Goal: Task Accomplishment & Management: Complete application form

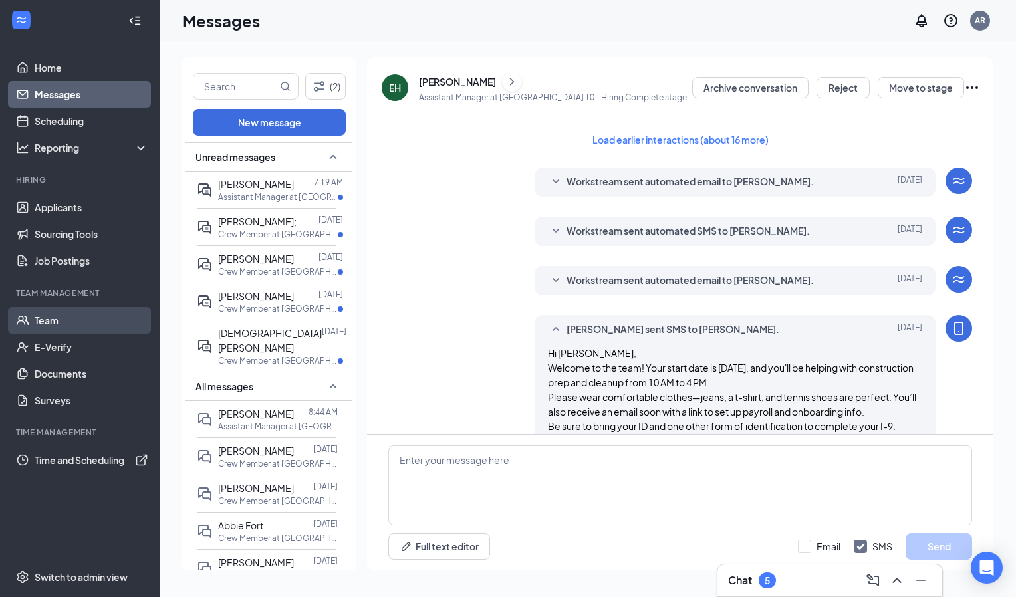
click at [47, 322] on link "Team" at bounding box center [92, 320] width 114 height 27
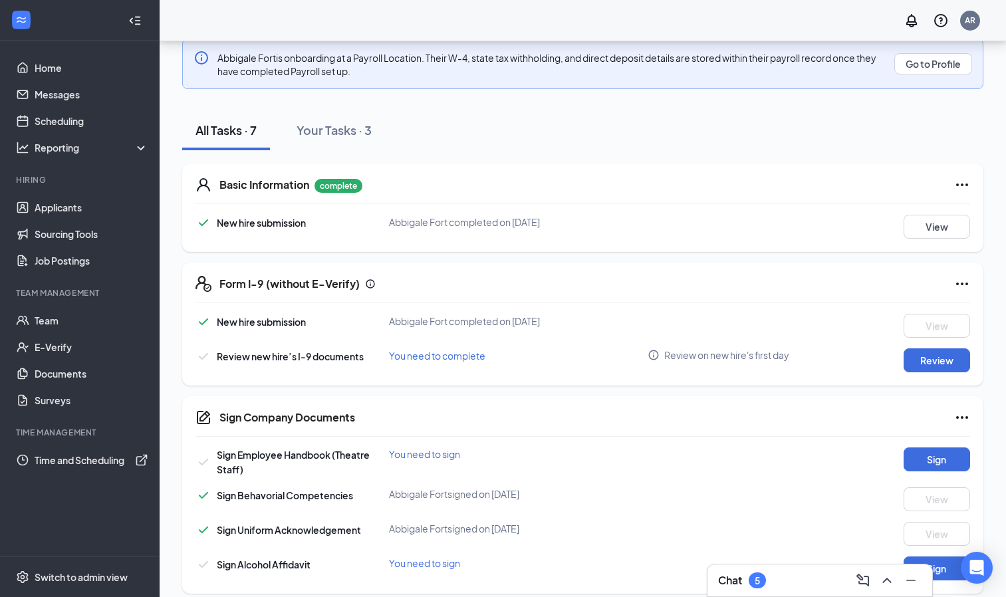
scroll to position [255, 0]
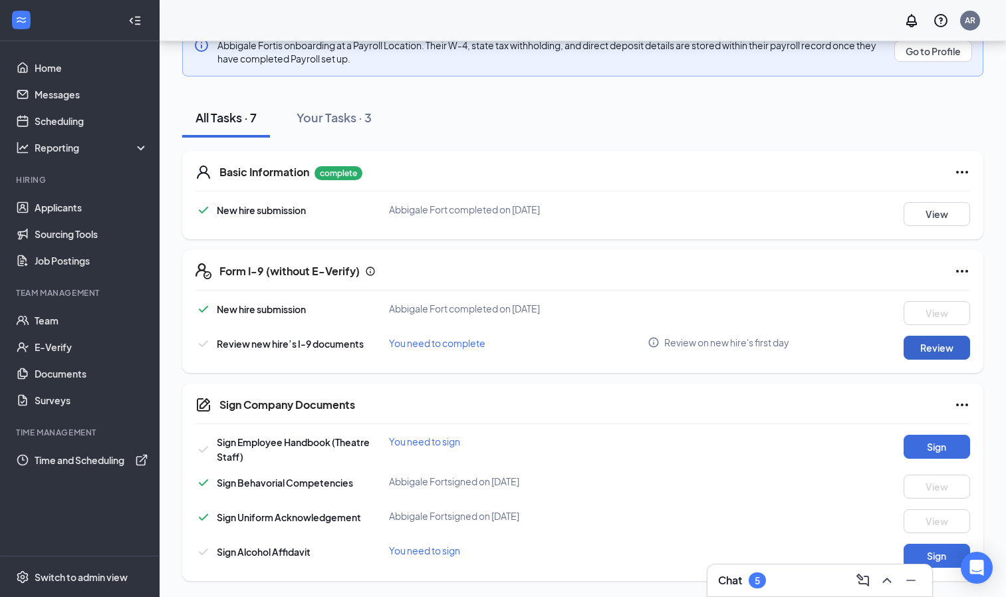
click at [942, 350] on button "Review" at bounding box center [936, 348] width 66 height 24
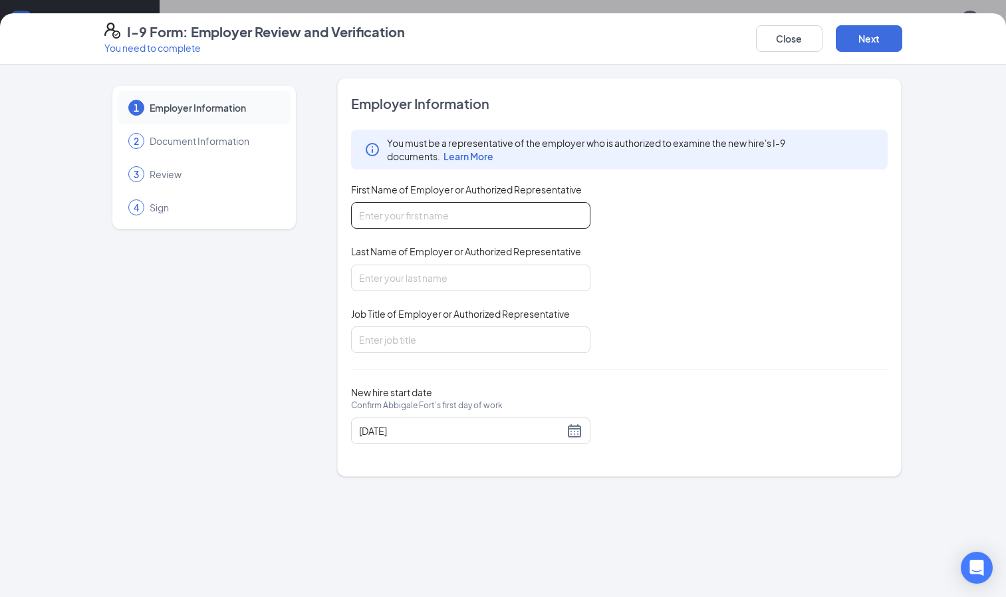
click at [406, 217] on input "First Name of Employer or Authorized Representative" at bounding box center [470, 215] width 239 height 27
type input "A"
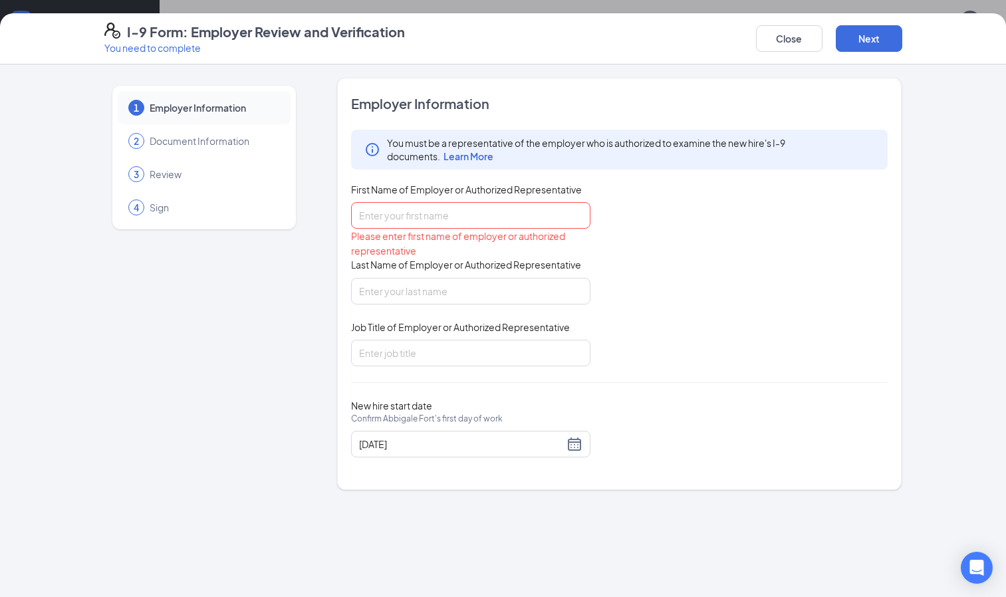
click at [474, 156] on span "Learn More" at bounding box center [468, 156] width 50 height 12
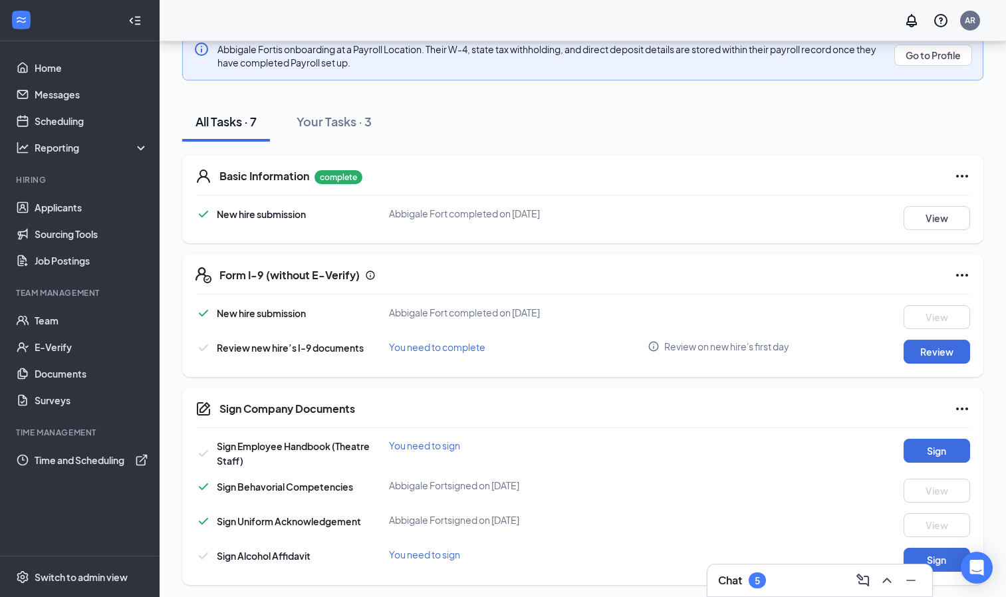
scroll to position [255, 0]
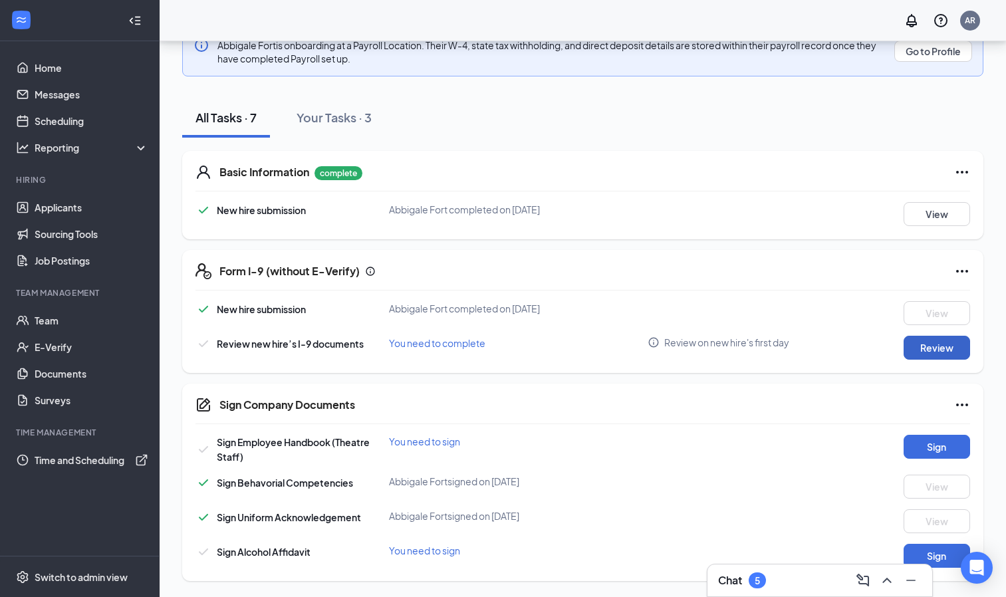
click at [941, 344] on button "Review" at bounding box center [936, 348] width 66 height 24
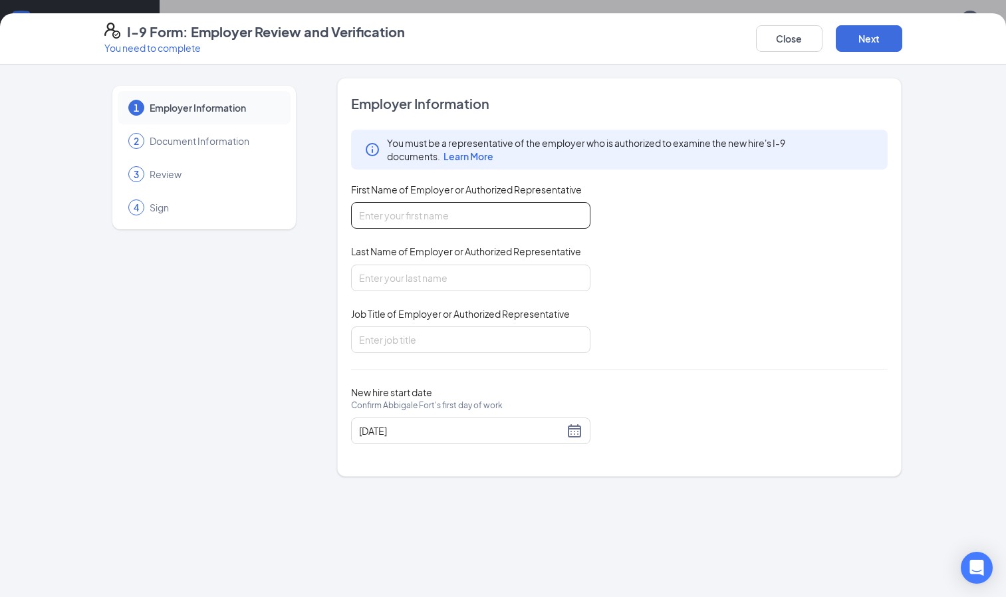
click at [472, 217] on input "First Name of Employer or Authorized Representative" at bounding box center [470, 215] width 239 height 27
type input "A"
type input "[PERSON_NAME]"
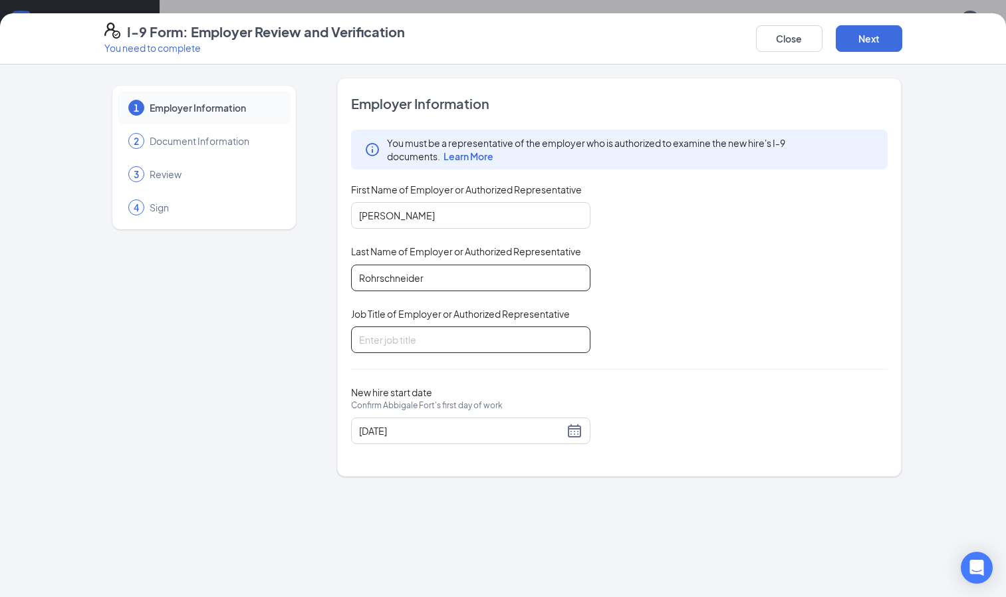
type input "Rohrschneider"
click at [395, 336] on input "Job Title of Employer or Authorized Representative" at bounding box center [470, 339] width 239 height 27
type input "General Manager"
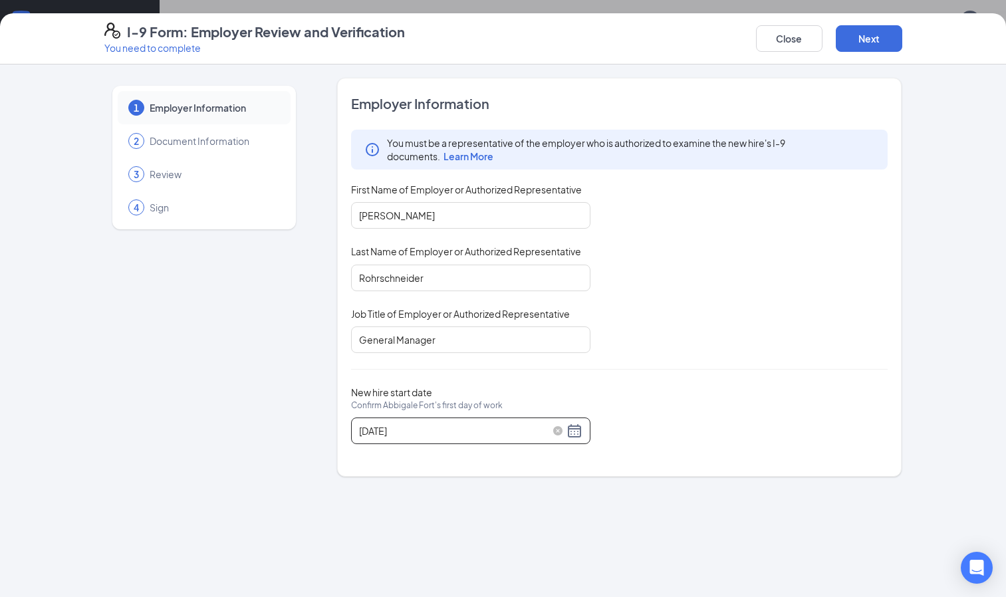
click at [576, 431] on div "[DATE]" at bounding box center [470, 431] width 223 height 16
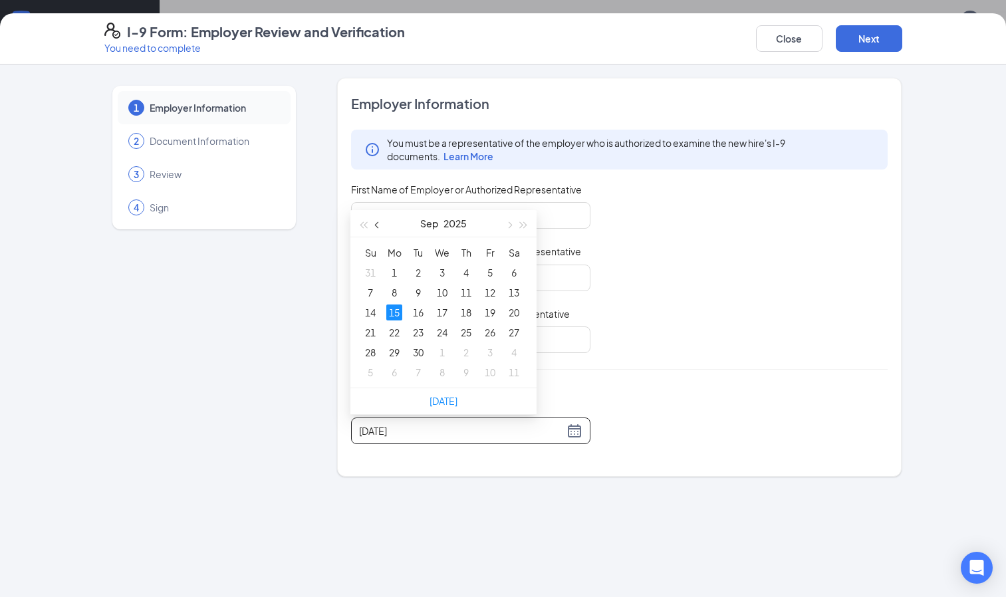
click at [373, 225] on button "button" at bounding box center [377, 223] width 15 height 27
type input "[DATE]"
click at [445, 352] on div "27" at bounding box center [442, 352] width 16 height 16
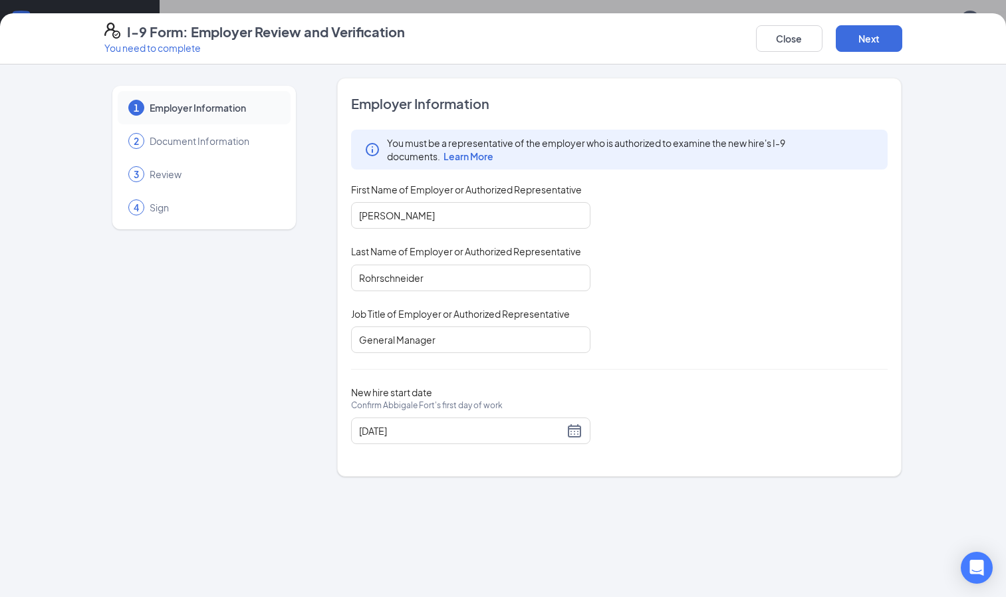
click at [661, 429] on div "New hire start date Confirm Abbigale Fort's first day of work [DATE]" at bounding box center [619, 415] width 537 height 58
click at [858, 39] on button "Next" at bounding box center [868, 38] width 66 height 27
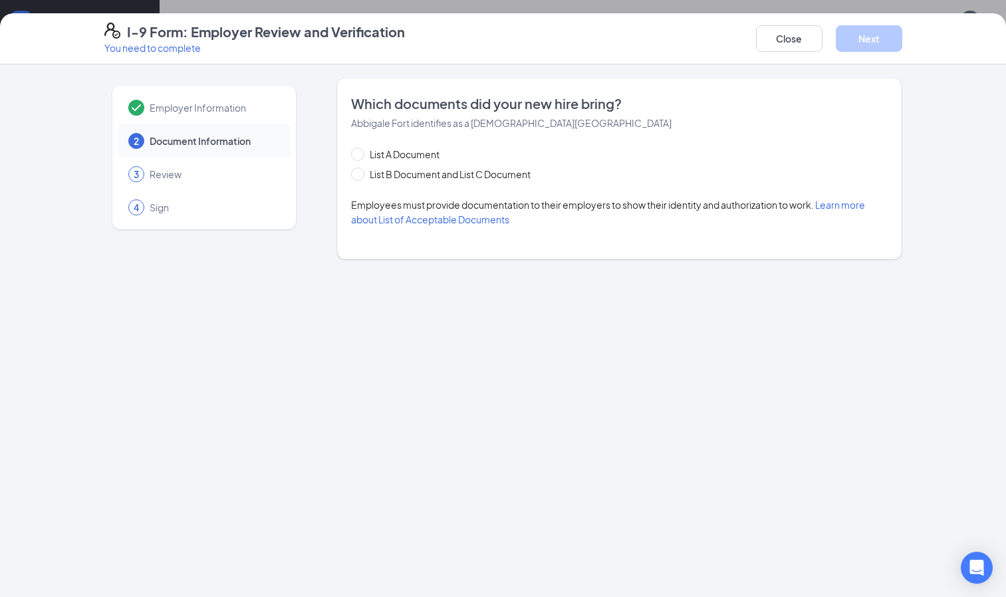
click at [453, 223] on span "Learn more about List of Acceptable Documents" at bounding box center [608, 212] width 514 height 27
click at [358, 154] on input "List A Document" at bounding box center [355, 152] width 9 height 9
radio input "true"
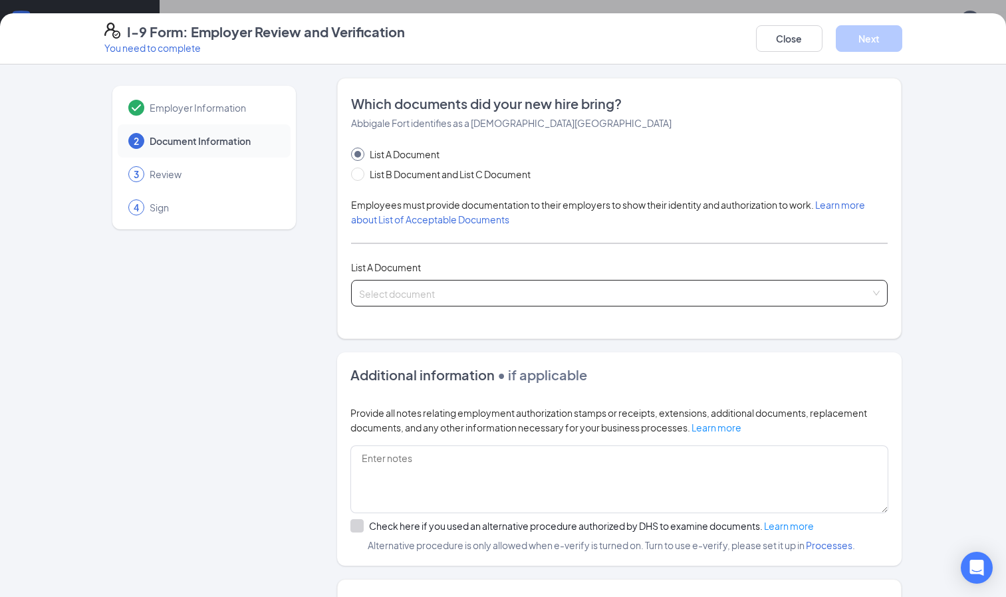
click at [421, 297] on input "search" at bounding box center [615, 290] width 512 height 20
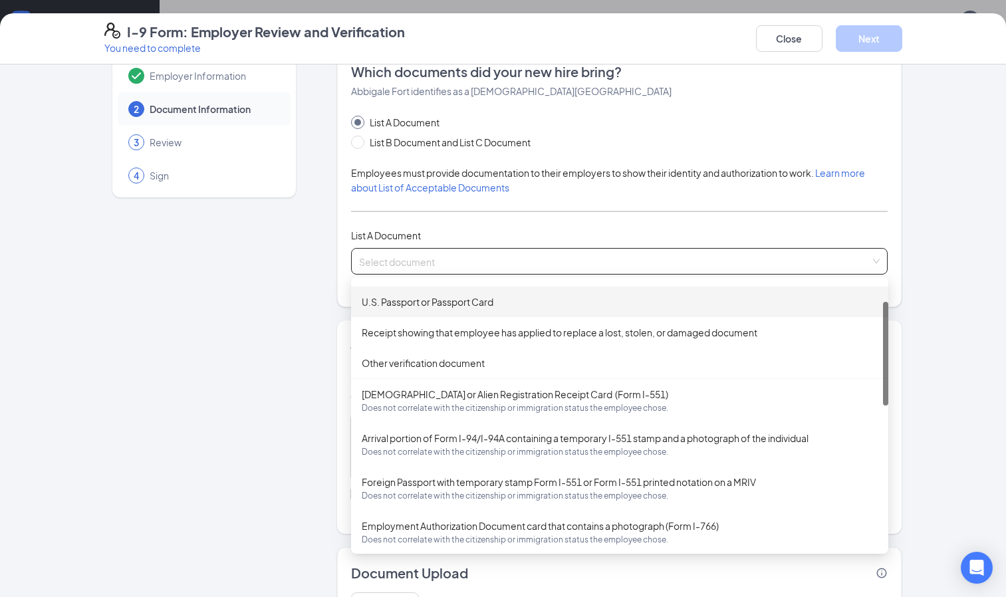
scroll to position [0, 0]
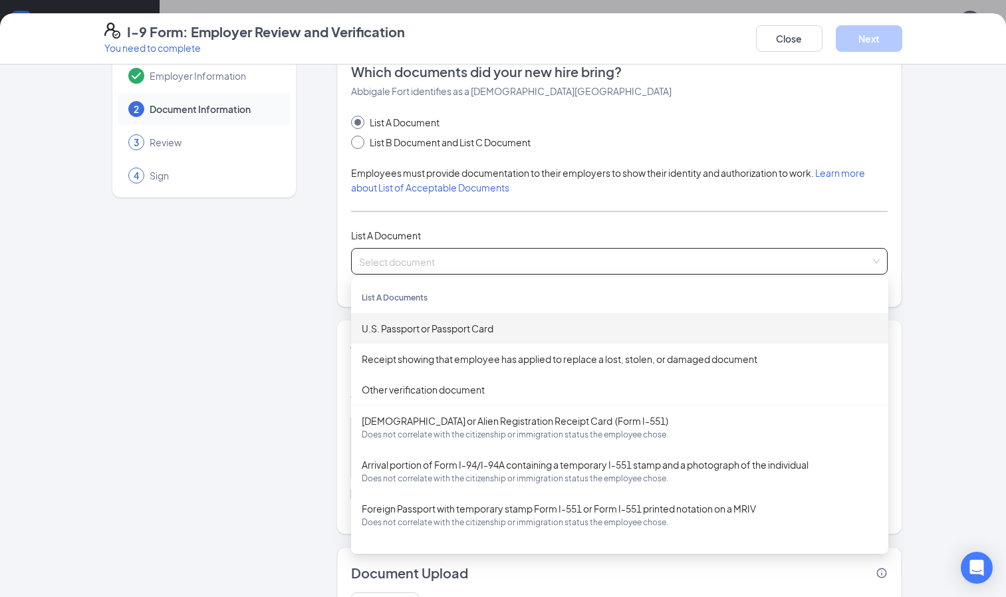
click at [353, 145] on span at bounding box center [357, 142] width 13 height 13
click at [353, 145] on input "List B Document and List C Document" at bounding box center [355, 140] width 9 height 9
radio input "true"
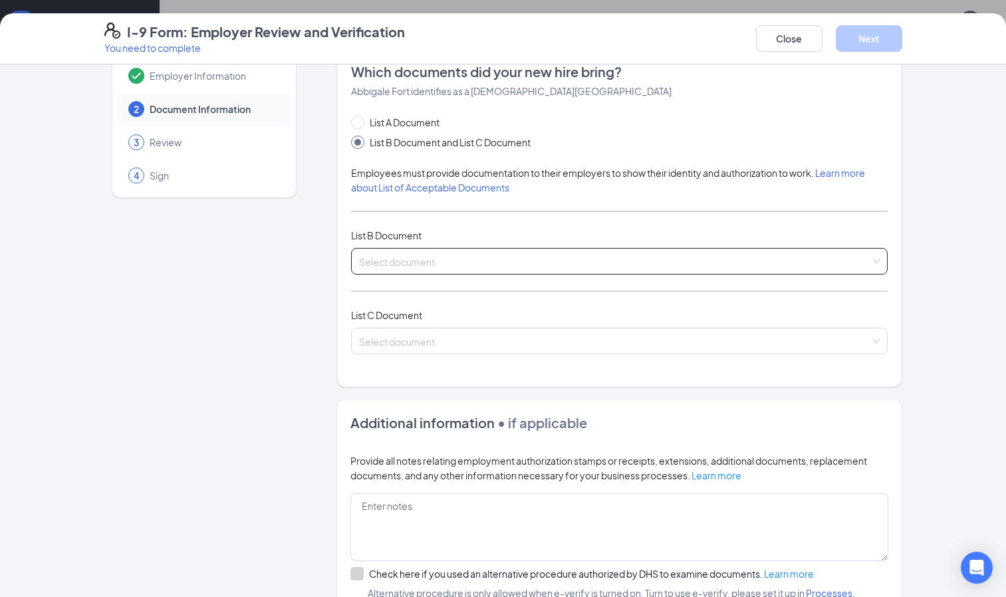
click at [386, 259] on input "search" at bounding box center [615, 259] width 512 height 20
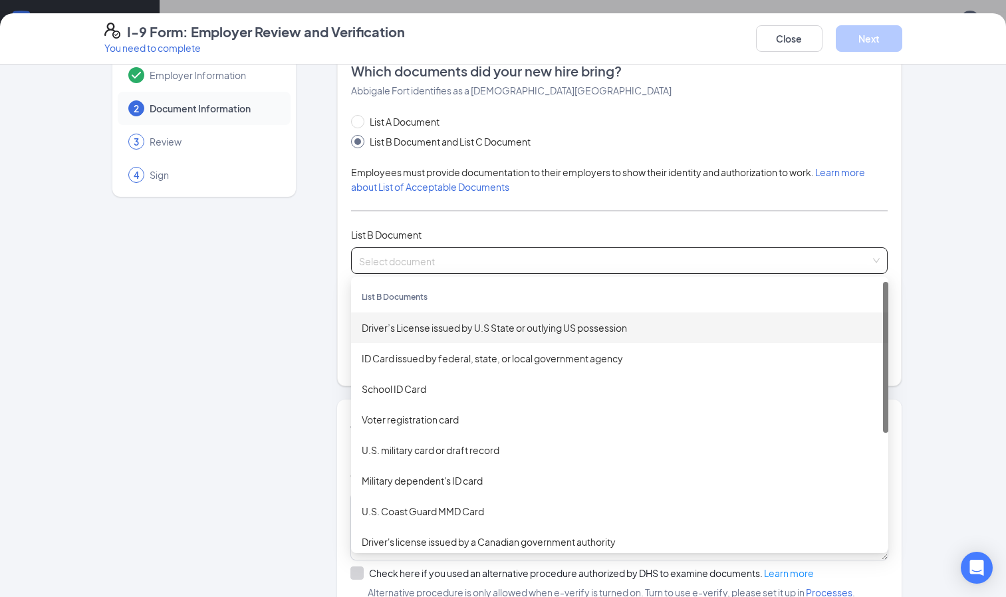
click at [480, 217] on div "List A Document List B Document and List C Document Employees must provide docu…" at bounding box center [619, 241] width 537 height 255
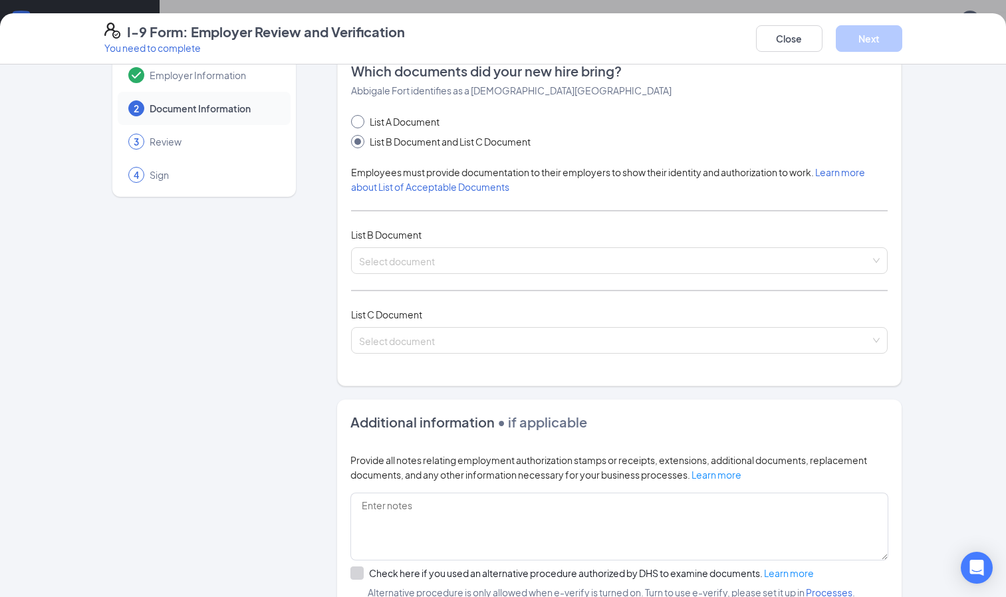
click at [352, 120] on input "List A Document" at bounding box center [355, 119] width 9 height 9
radio input "true"
radio input "false"
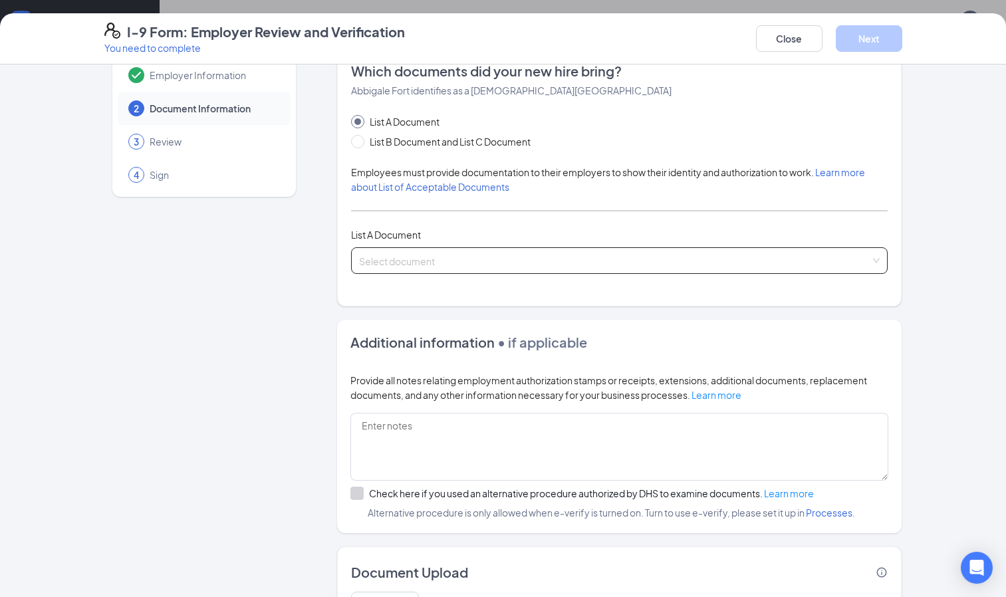
click at [391, 266] on input "search" at bounding box center [615, 258] width 512 height 20
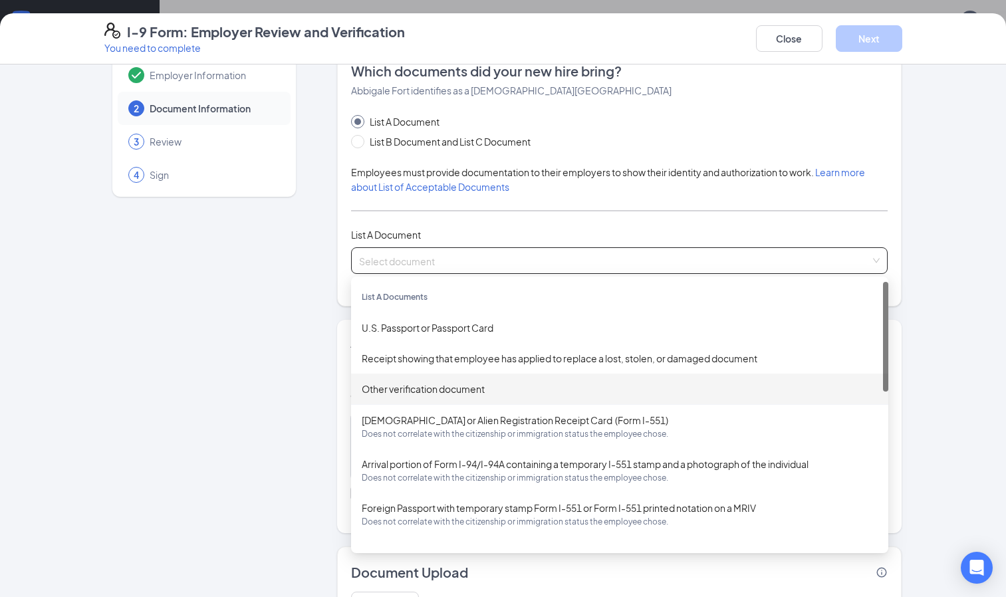
click at [380, 391] on div "Other verification document" at bounding box center [620, 389] width 516 height 15
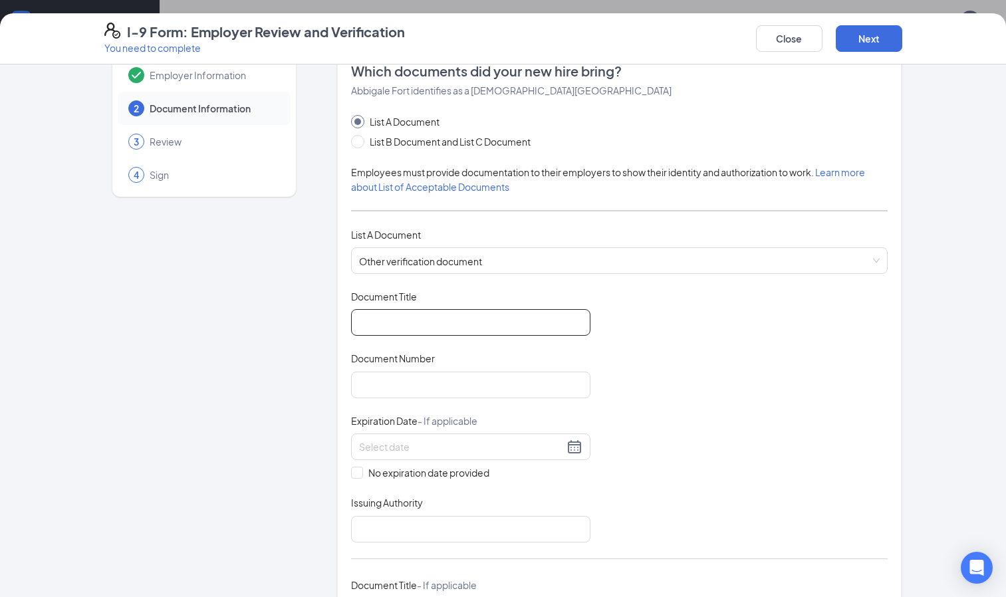
click at [410, 327] on input "Document Title" at bounding box center [470, 322] width 239 height 27
type input "B"
type input "Certificate of Live Birth"
click at [387, 384] on input "Document Number" at bounding box center [470, 385] width 239 height 27
type input "199900332"
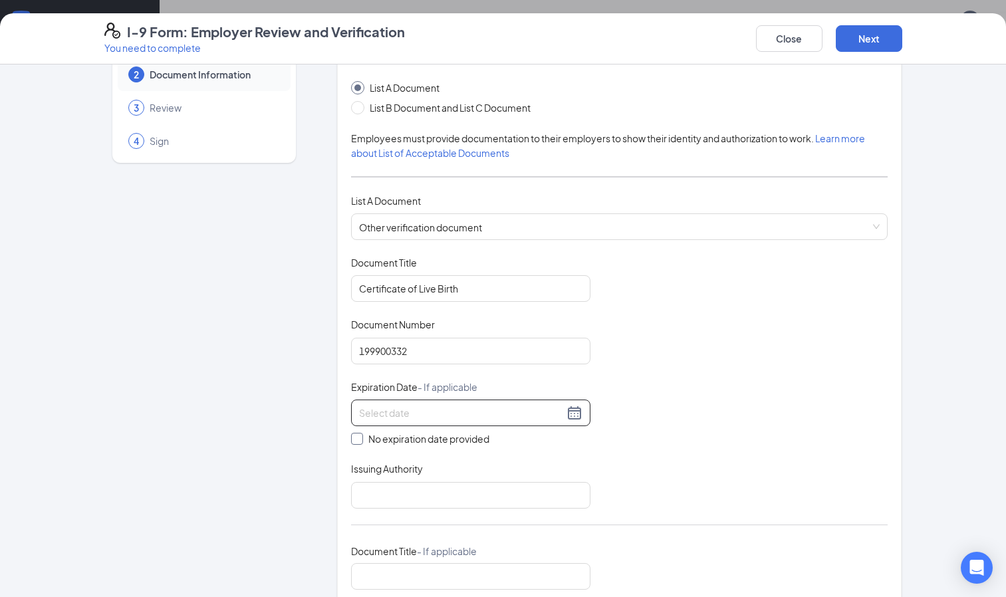
scroll to position [70, 0]
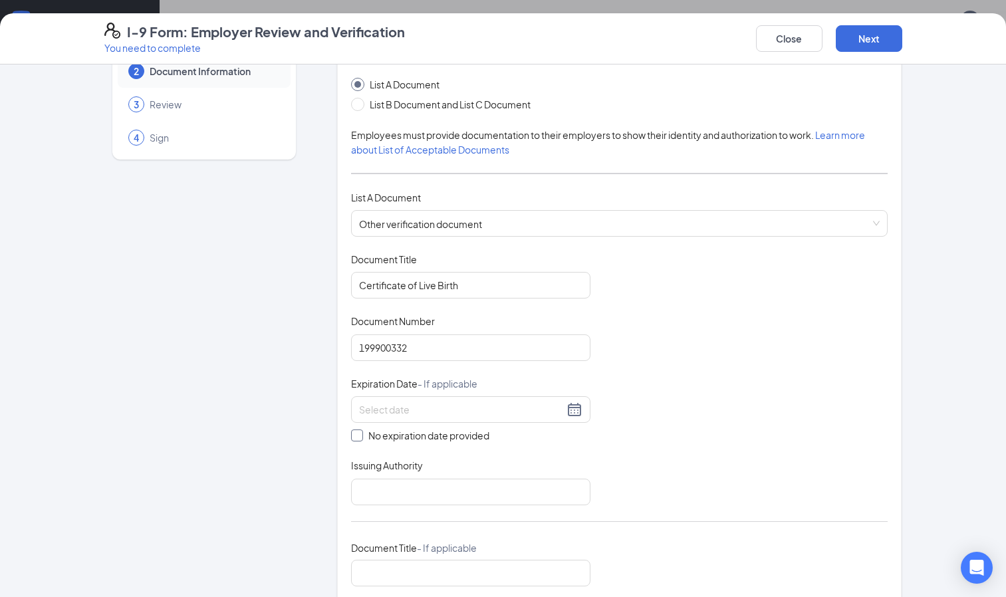
click at [356, 432] on span at bounding box center [357, 435] width 12 height 12
click at [356, 432] on input "No expiration date provided" at bounding box center [355, 433] width 9 height 9
checkbox input "true"
click at [389, 498] on input "Issuing Authority" at bounding box center [470, 494] width 239 height 27
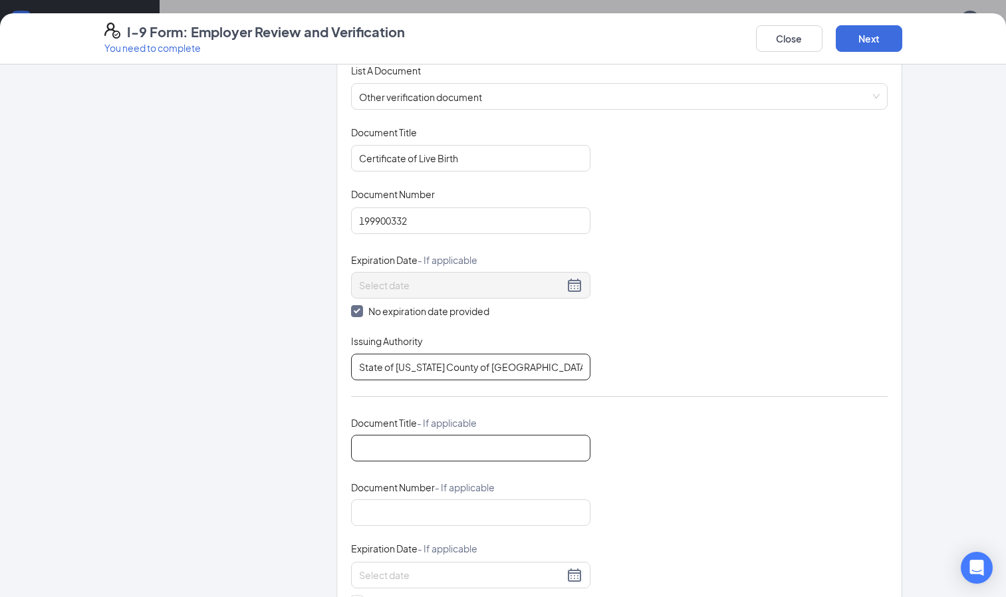
scroll to position [215, 0]
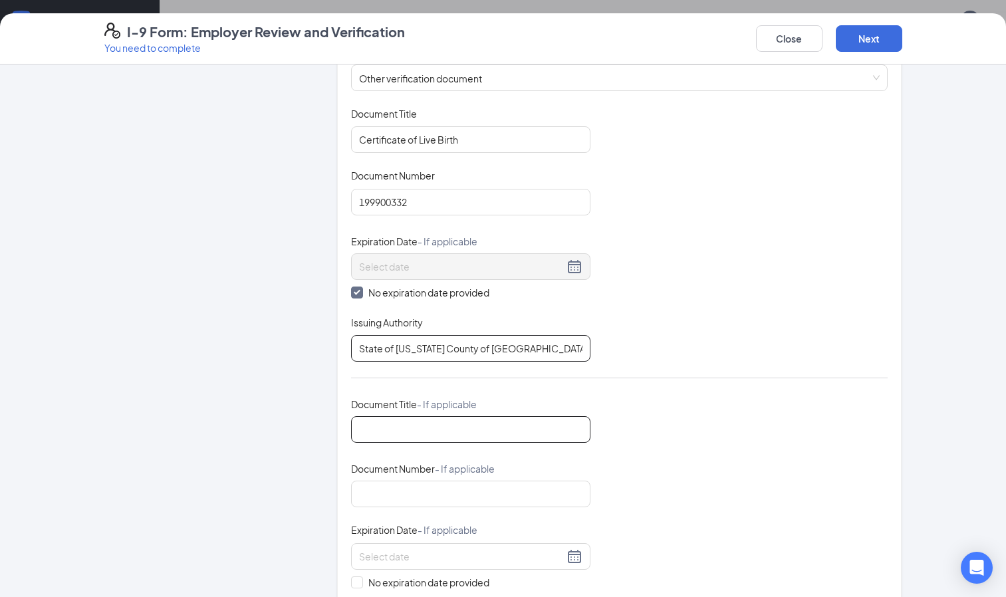
type input "State of [US_STATE] County of [GEOGRAPHIC_DATA]"
click at [372, 437] on input "Document Title - If applicable" at bounding box center [470, 429] width 239 height 27
type input "Social Security Card"
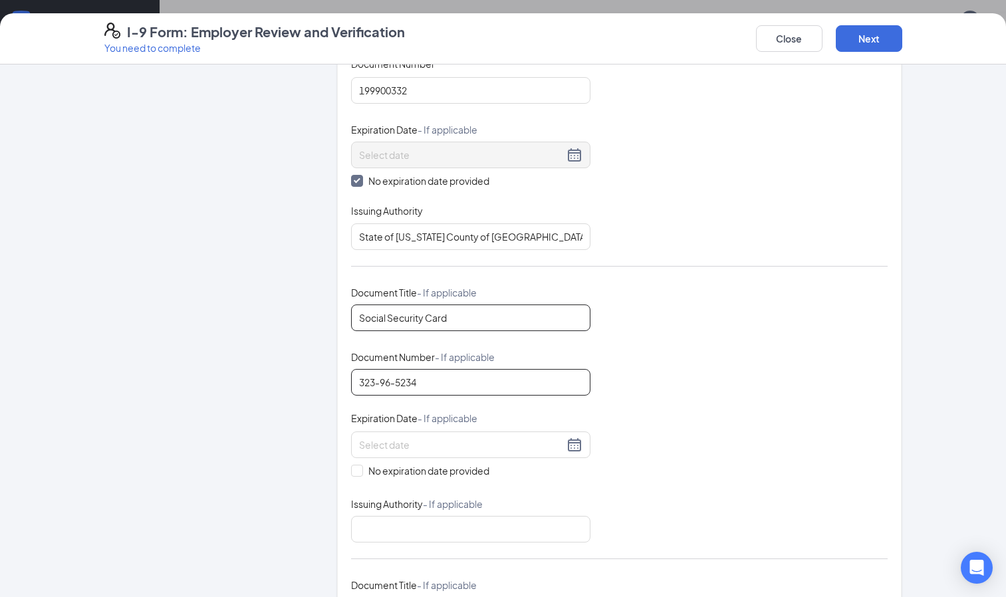
scroll to position [370, 0]
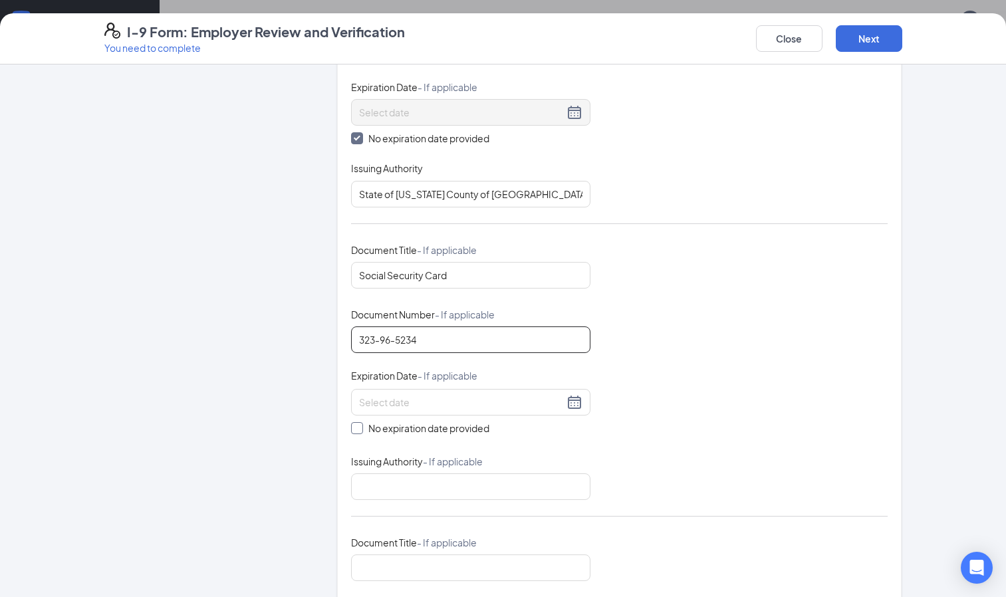
type input "323-96-5234"
click at [363, 429] on span "No expiration date provided" at bounding box center [429, 428] width 132 height 15
click at [358, 429] on input "No expiration date provided" at bounding box center [355, 426] width 9 height 9
checkbox input "true"
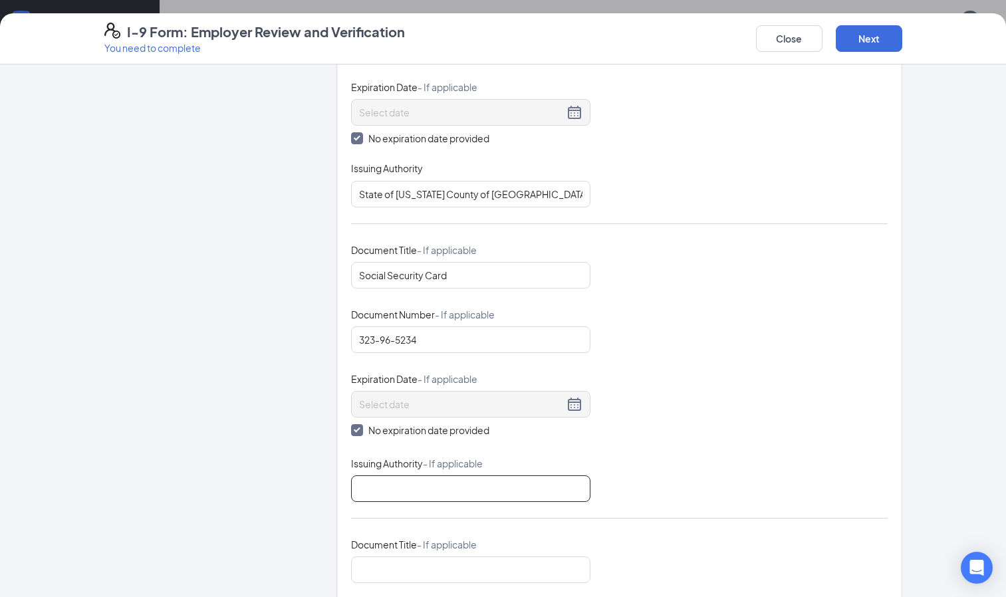
click at [380, 493] on input "Issuing Authority - If applicable" at bounding box center [470, 488] width 239 height 27
drag, startPoint x: 342, startPoint y: 465, endPoint x: 417, endPoint y: 463, distance: 75.2
click at [417, 463] on div "Which documents did your new hire bring? [PERSON_NAME] Fort identifies as a [DE…" at bounding box center [619, 267] width 565 height 1119
copy span "Issuing Authority"
drag, startPoint x: 500, startPoint y: 492, endPoint x: 320, endPoint y: 478, distance: 180.7
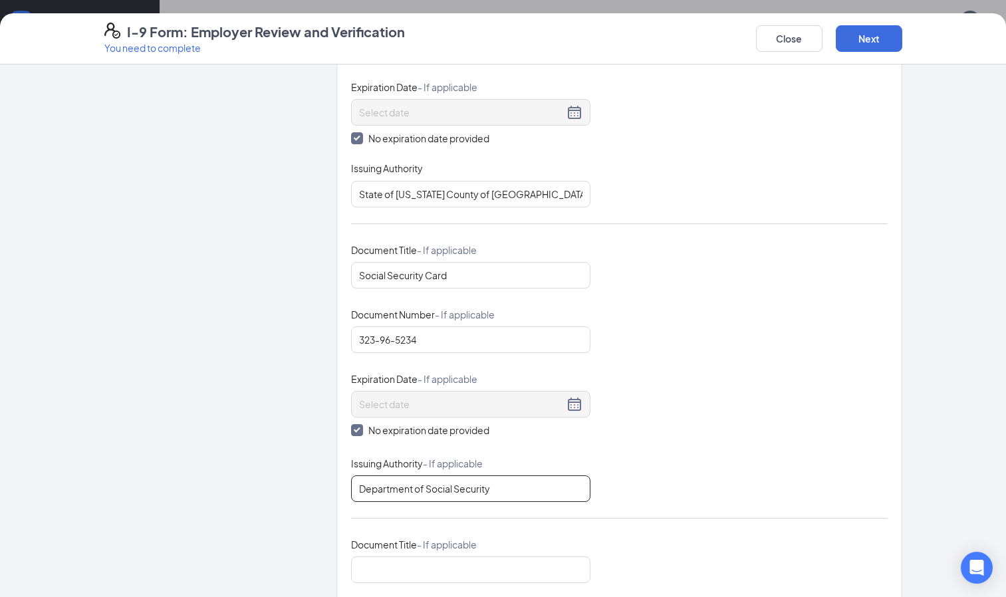
click at [320, 478] on div "Employer Information 2 Document Information 3 Review 4 Sign Which documents did…" at bounding box center [503, 444] width 798 height 1472
paste input "The Social Security Administration"
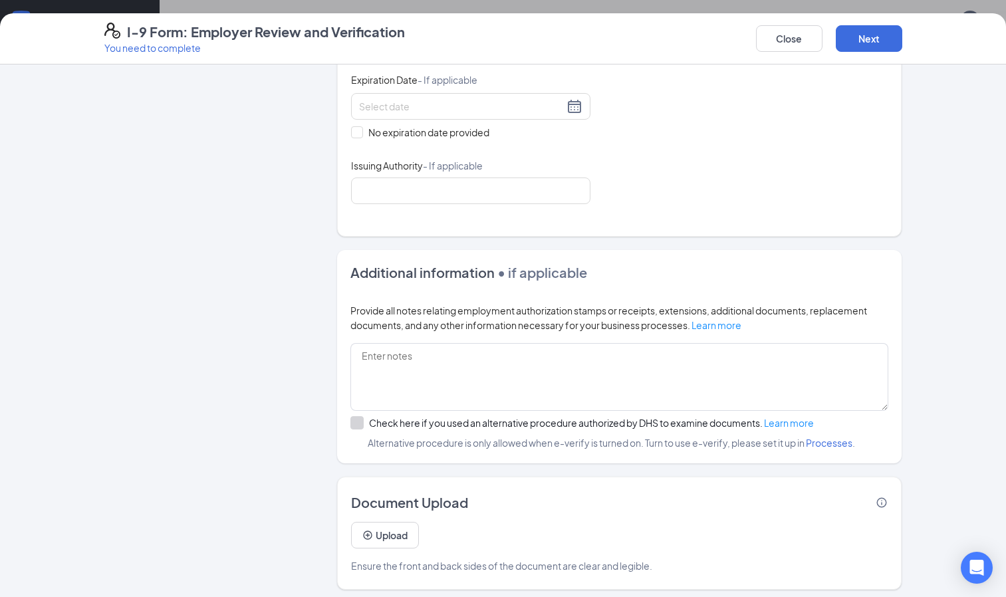
scroll to position [966, 0]
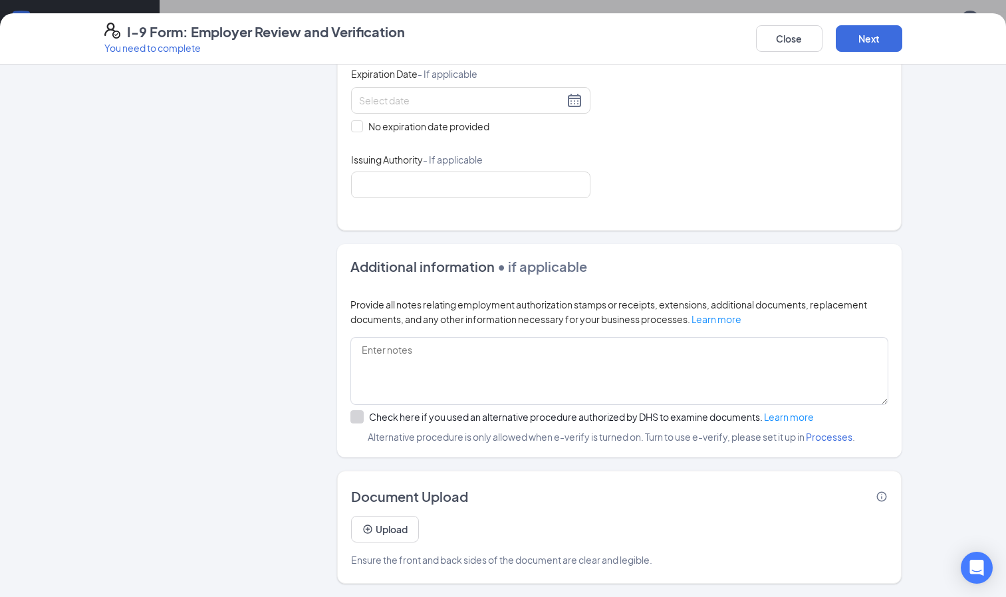
type input "The Social Security Administration"
click at [455, 530] on div "Upload Ensure the front and back sides of the document are clear and legible." at bounding box center [619, 536] width 537 height 61
click at [400, 529] on button "Upload" at bounding box center [385, 529] width 68 height 27
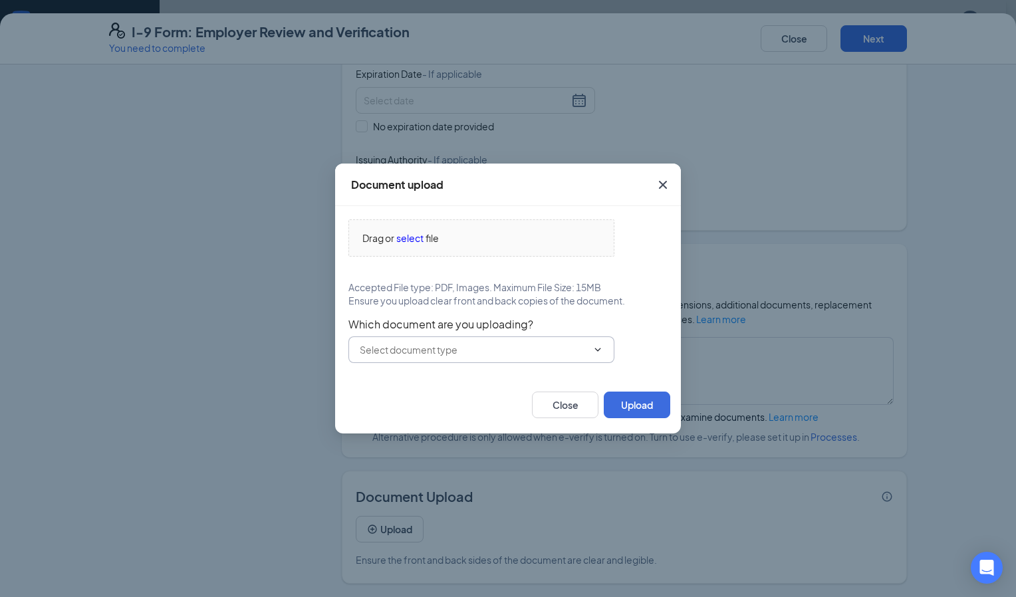
click at [448, 353] on input "text" at bounding box center [473, 349] width 227 height 15
click at [448, 377] on div "Other document" at bounding box center [481, 381] width 245 height 15
type input "Other document"
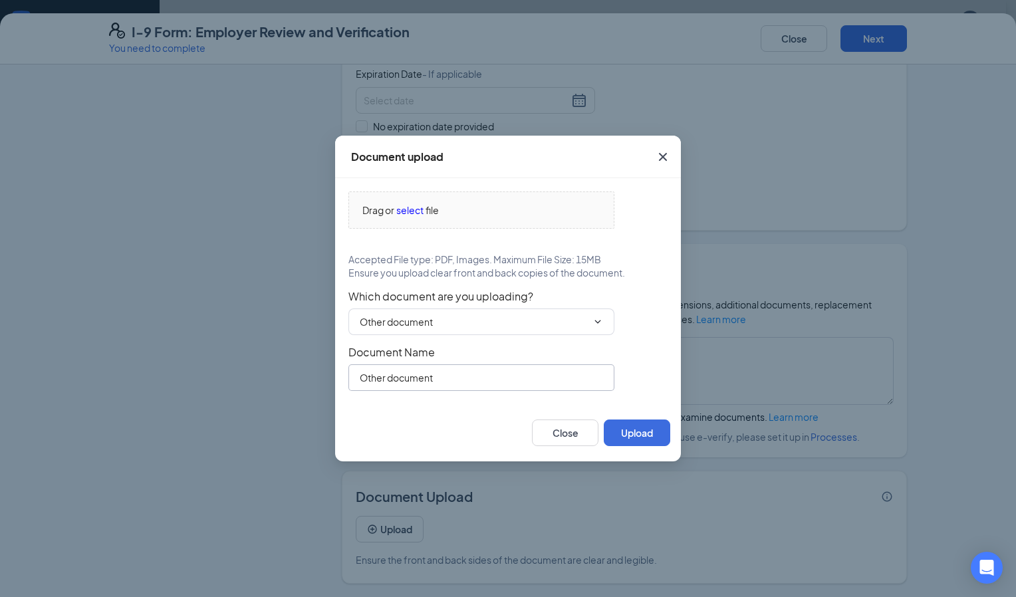
click at [485, 384] on input "Other document" at bounding box center [481, 377] width 266 height 27
click at [635, 388] on div "Other document" at bounding box center [507, 377] width 319 height 27
click at [627, 435] on button "Upload" at bounding box center [637, 432] width 66 height 27
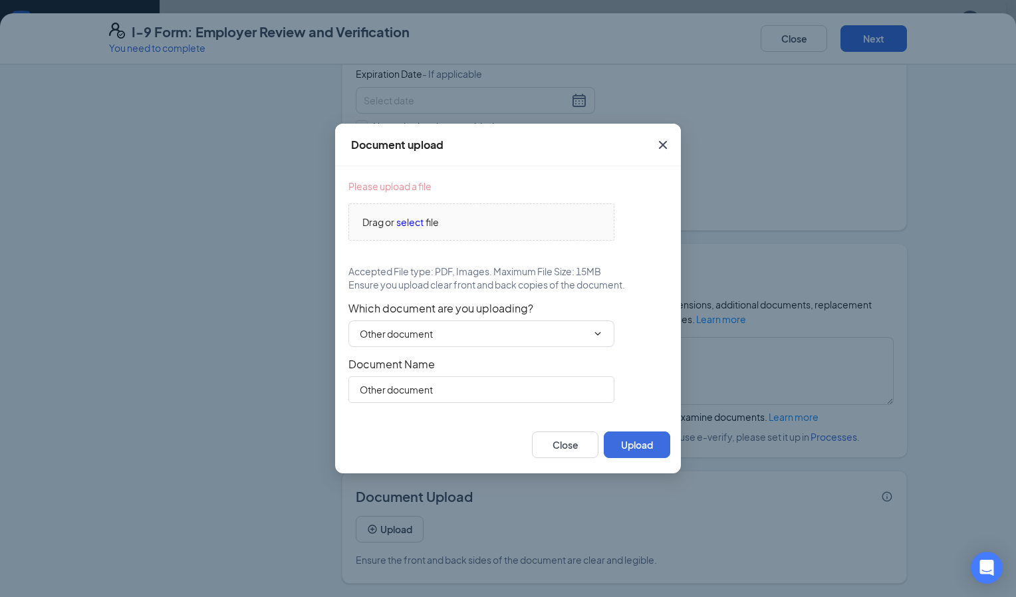
click at [652, 142] on span "Close" at bounding box center [663, 145] width 36 height 36
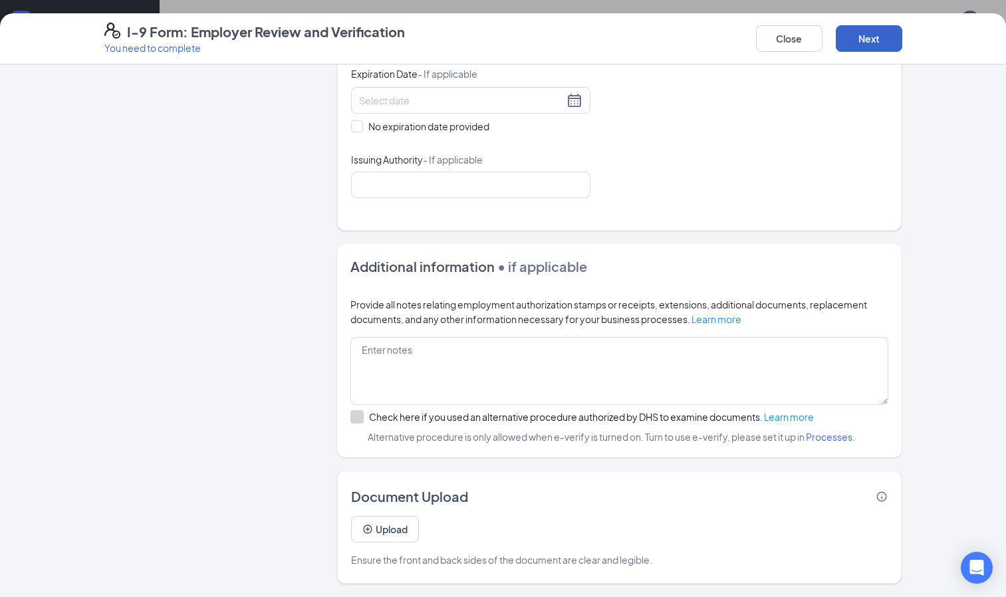
click at [876, 41] on button "Next" at bounding box center [868, 38] width 66 height 27
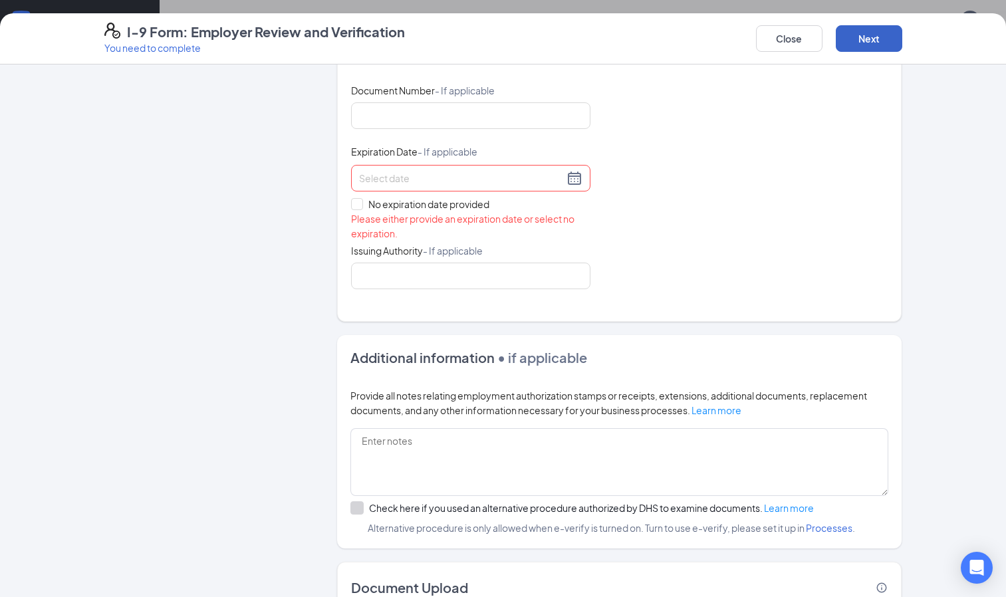
scroll to position [871, 0]
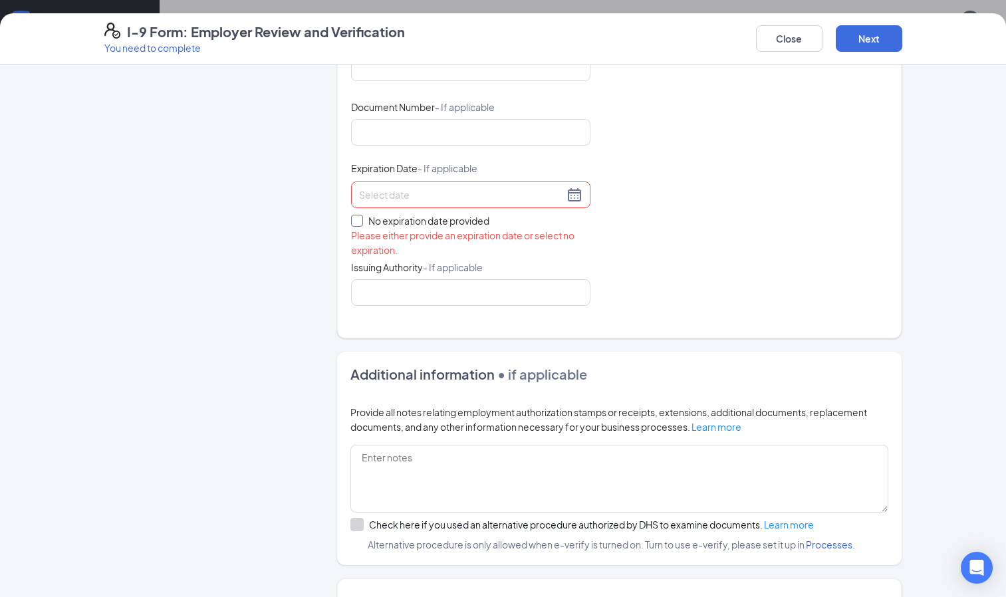
click at [352, 221] on input "No expiration date provided" at bounding box center [355, 219] width 9 height 9
checkbox input "true"
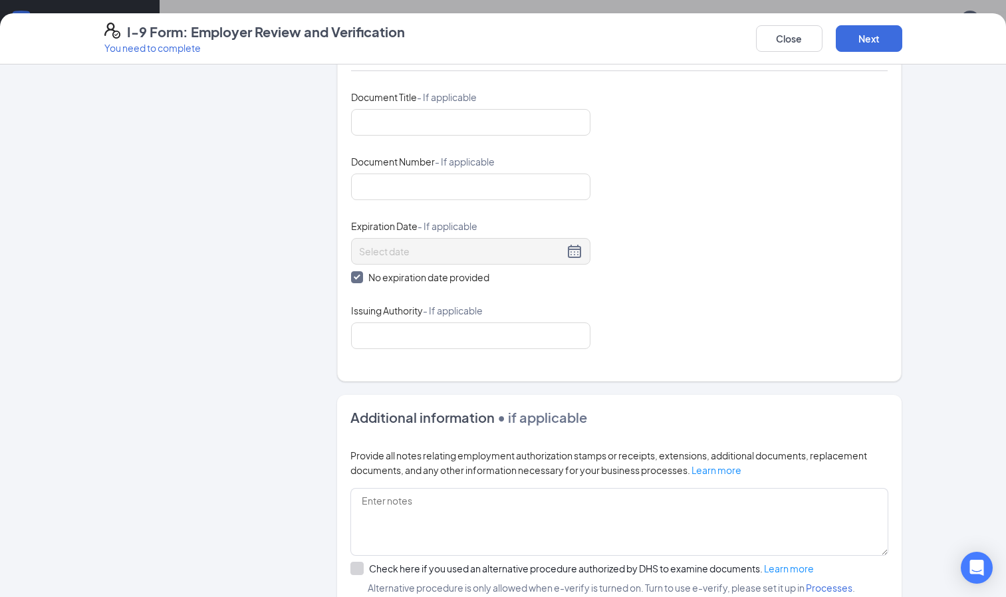
scroll to position [968, 0]
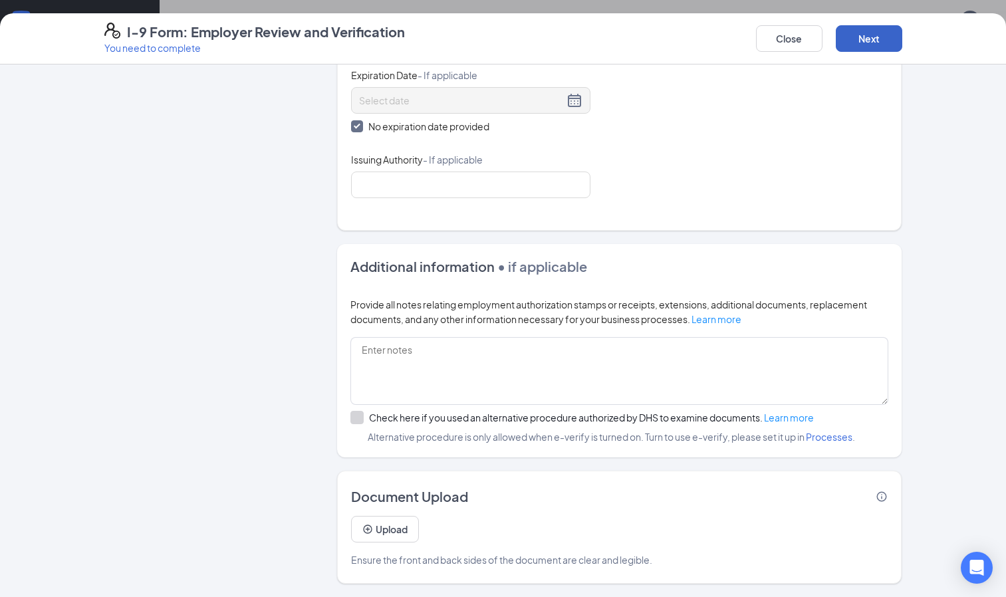
click at [872, 44] on button "Next" at bounding box center [868, 38] width 66 height 27
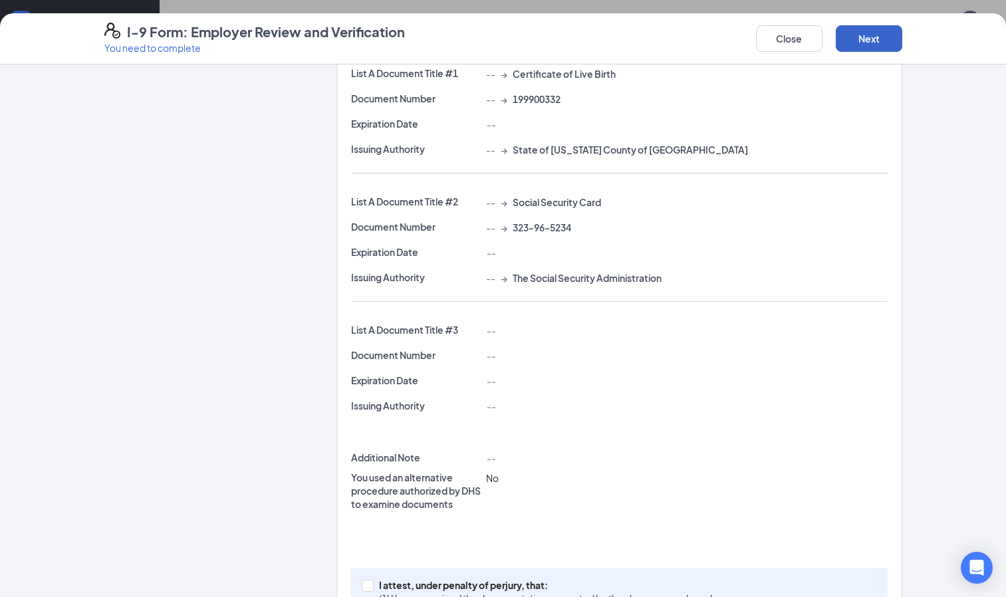
scroll to position [372, 0]
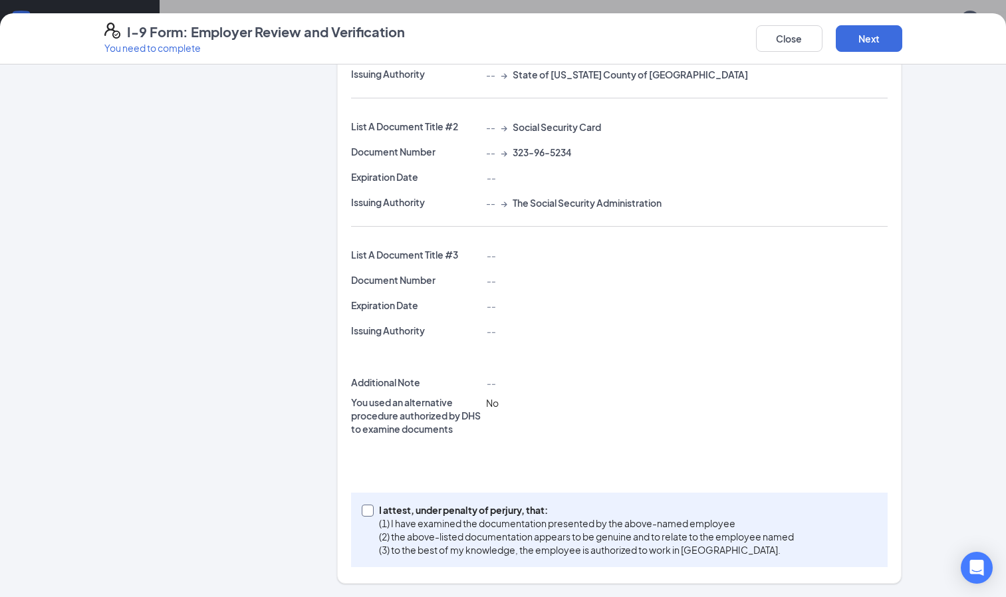
click at [364, 513] on input "I attest, under penalty of [PERSON_NAME], that: (1) I have examined the documen…" at bounding box center [366, 508] width 9 height 9
checkbox input "true"
click at [846, 47] on button "Next" at bounding box center [868, 38] width 66 height 27
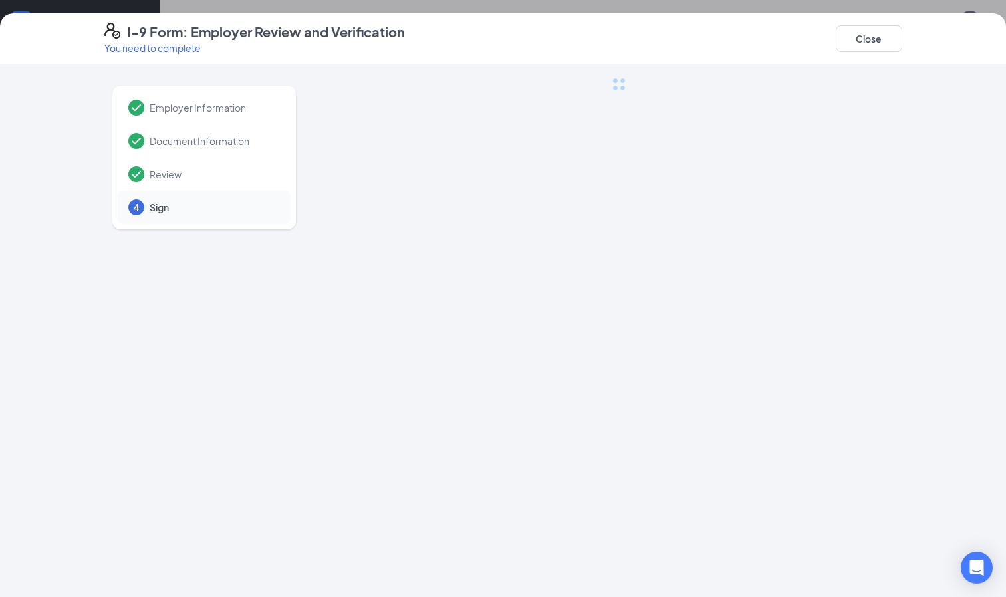
scroll to position [0, 0]
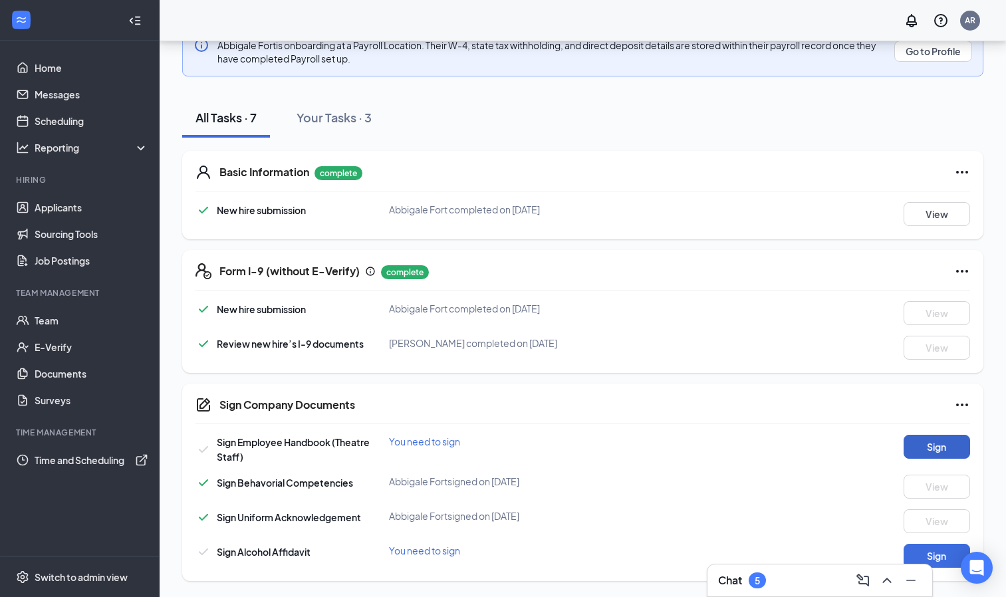
click at [925, 449] on button "Sign" at bounding box center [936, 447] width 66 height 24
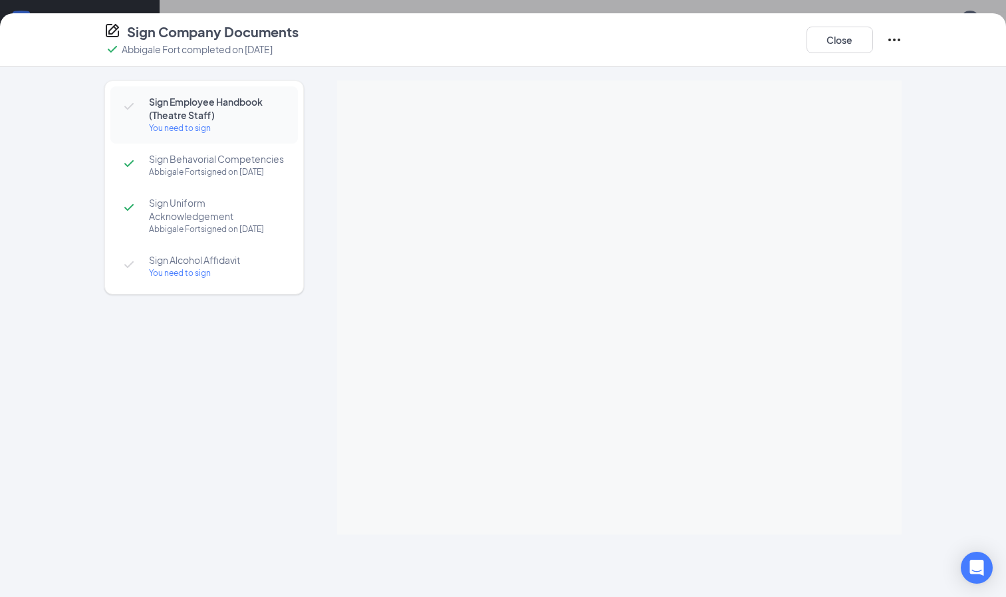
scroll to position [152, 0]
